Goal: Task Accomplishment & Management: Use online tool/utility

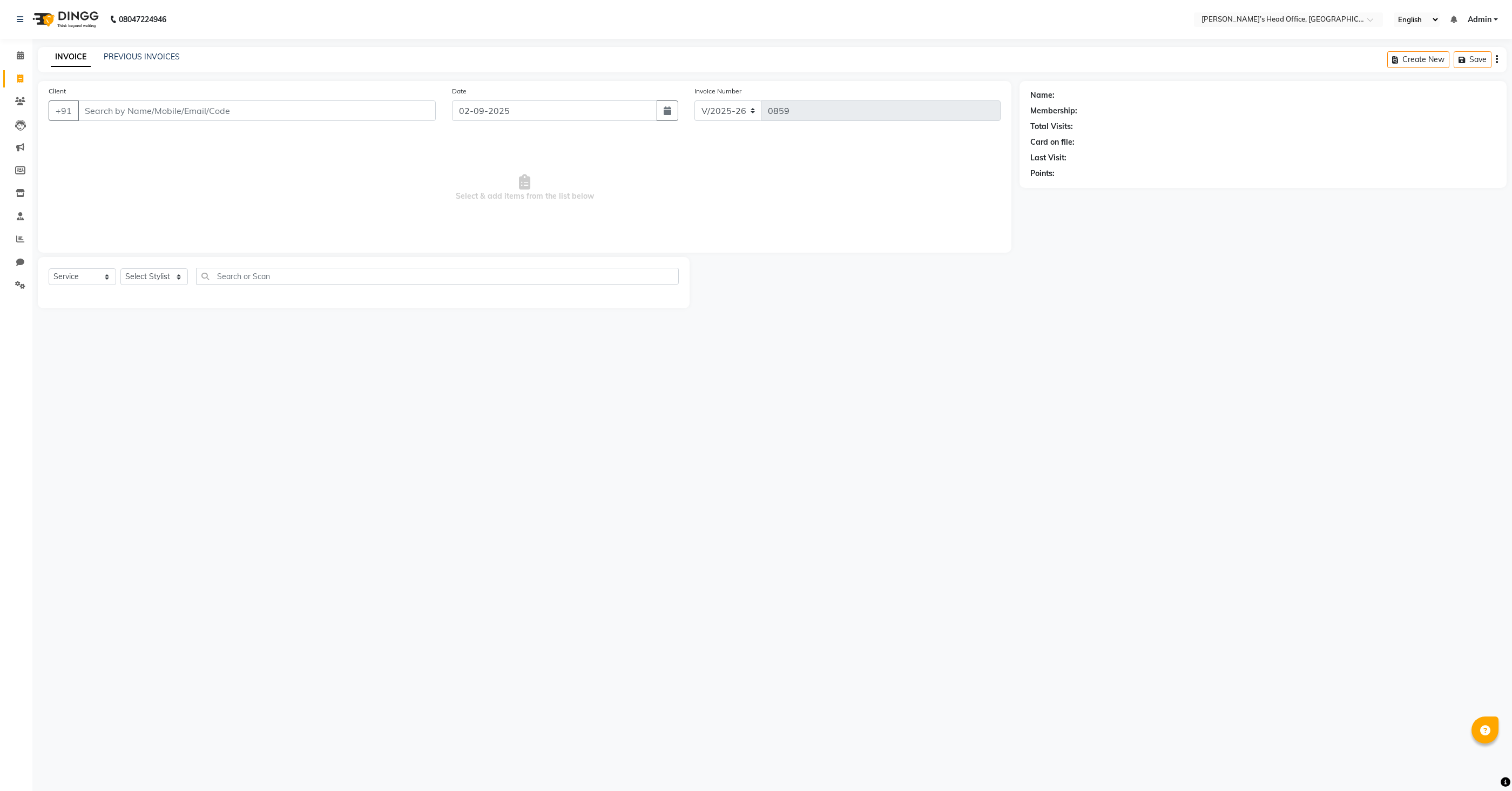
select select "7682"
select select "service"
click at [25, 56] on span at bounding box center [20, 56] width 19 height 12
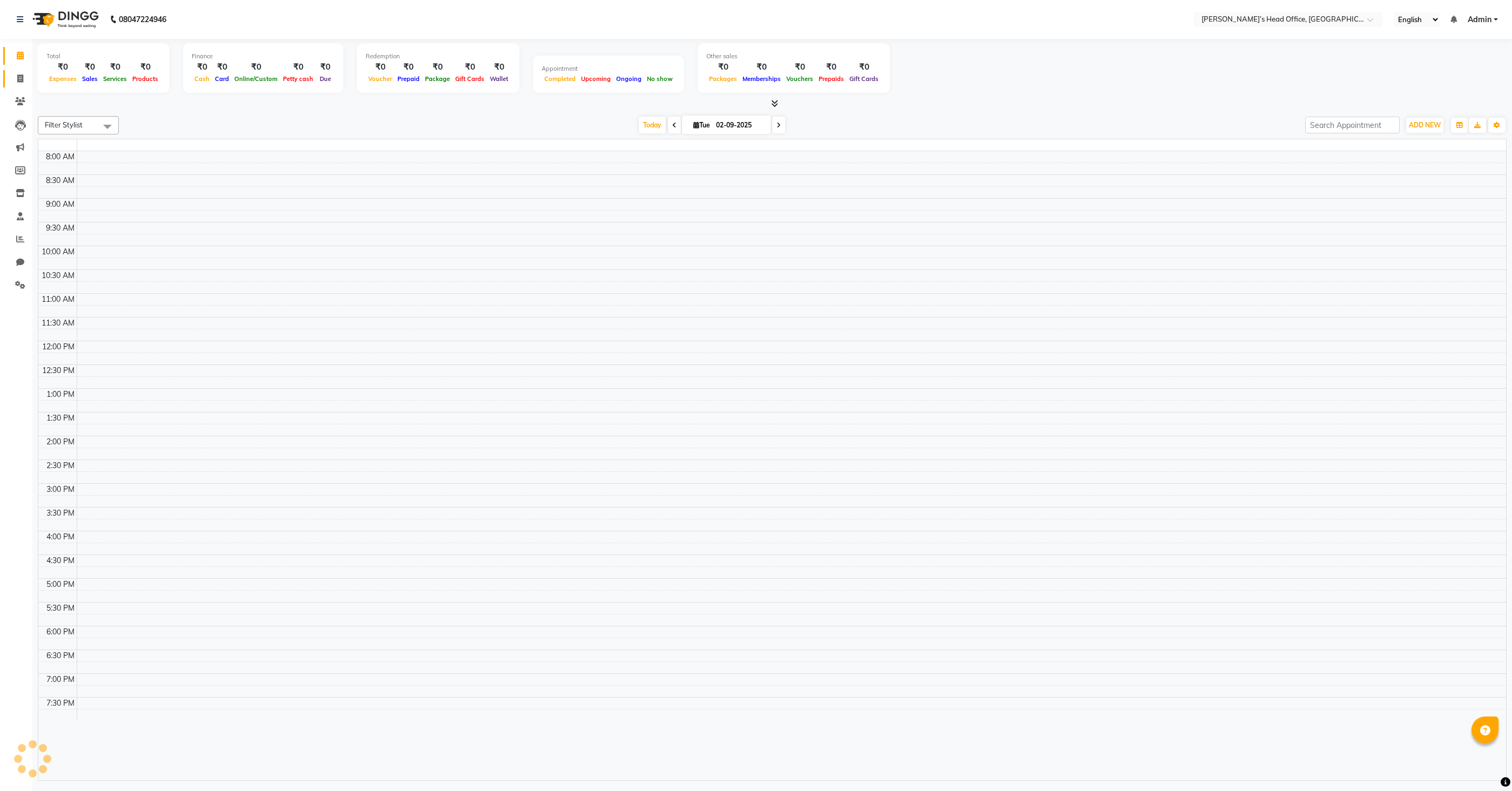
scroll to position [26, 0]
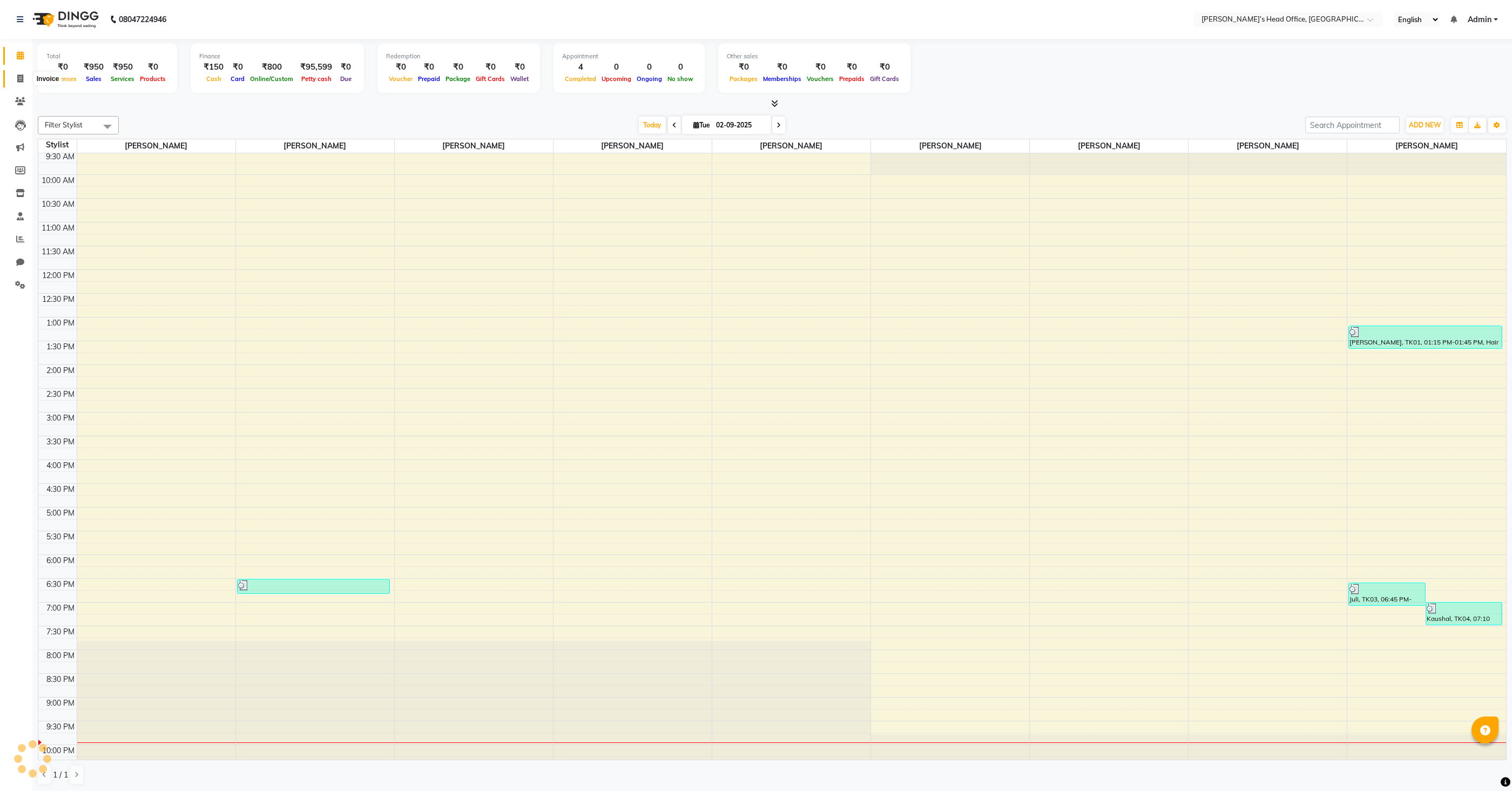
click at [22, 77] on icon at bounding box center [20, 78] width 6 height 8
select select "7682"
select select "service"
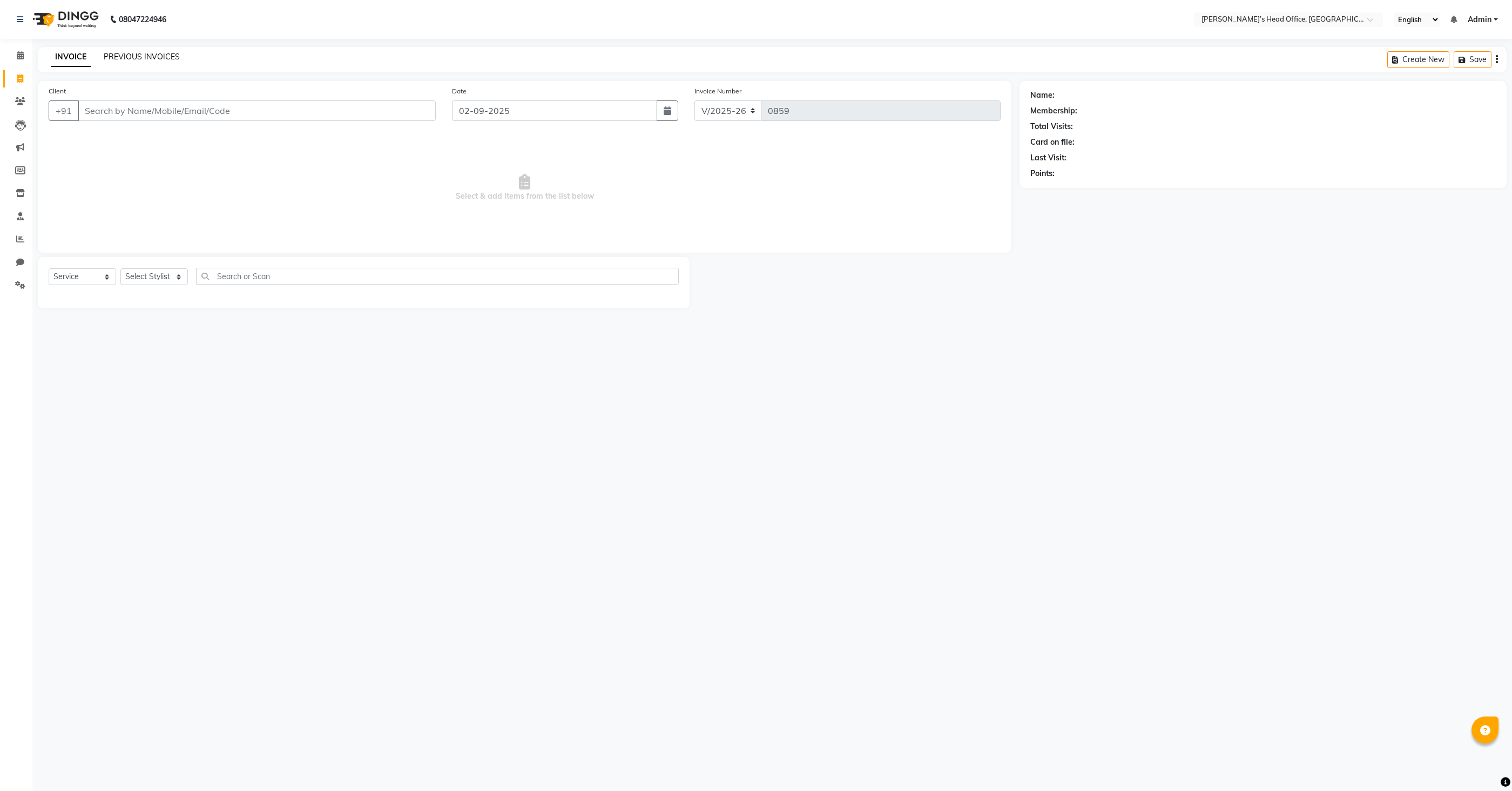
click at [136, 55] on link "PREVIOUS INVOICES" at bounding box center [142, 56] width 76 height 10
